Goal: Navigation & Orientation: Find specific page/section

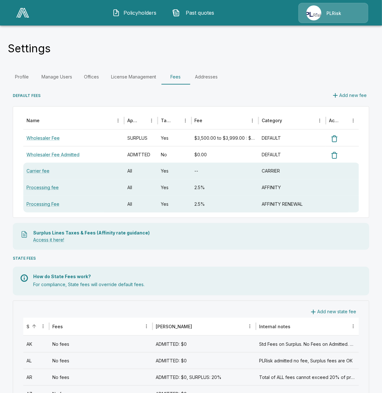
click at [127, 9] on span "Policyholders" at bounding box center [139, 13] width 35 height 8
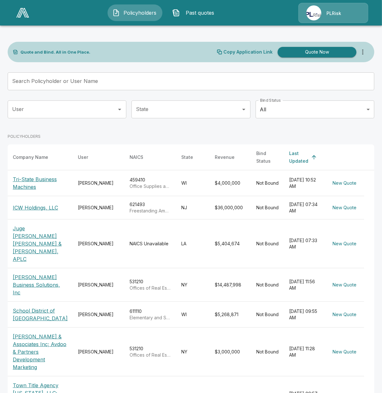
click at [321, 8] on div "PLRisk" at bounding box center [333, 13] width 70 height 20
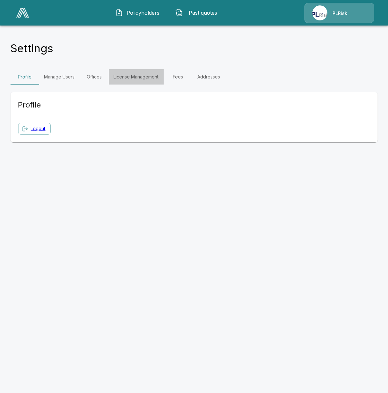
click at [128, 73] on link "License Management" at bounding box center [136, 76] width 55 height 15
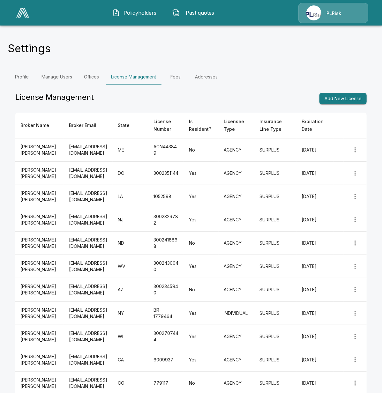
click at [181, 75] on link "Fees" at bounding box center [175, 76] width 29 height 15
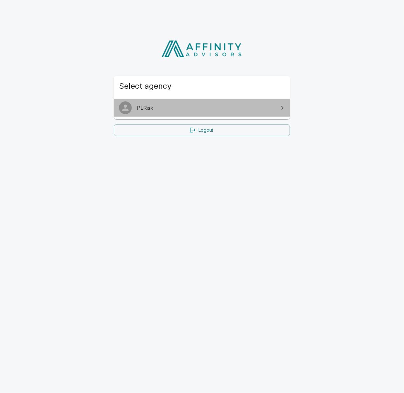
click at [261, 109] on span "PLRisk" at bounding box center [206, 108] width 138 height 8
